Goal: Task Accomplishment & Management: Manage account settings

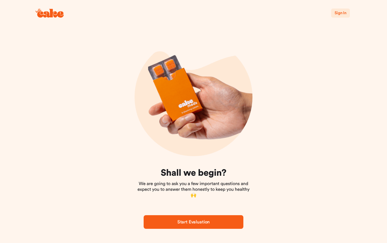
click at [341, 13] on span "Sign In" at bounding box center [341, 13] width 12 height 4
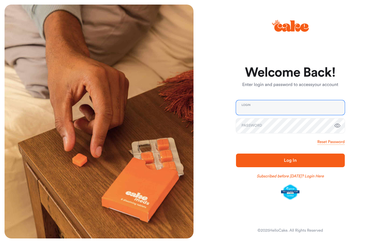
click at [307, 110] on input "email" at bounding box center [290, 107] width 109 height 15
click at [333, 141] on link "Reset Password" at bounding box center [331, 142] width 27 height 6
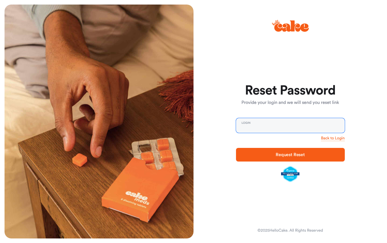
click at [284, 128] on input "email" at bounding box center [290, 125] width 109 height 15
type input "**********"
click at [310, 156] on span "Request Reset" at bounding box center [290, 154] width 91 height 7
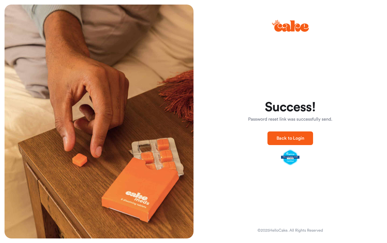
click at [298, 136] on span "Back to Login" at bounding box center [291, 138] width 28 height 5
